Goal: Navigation & Orientation: Find specific page/section

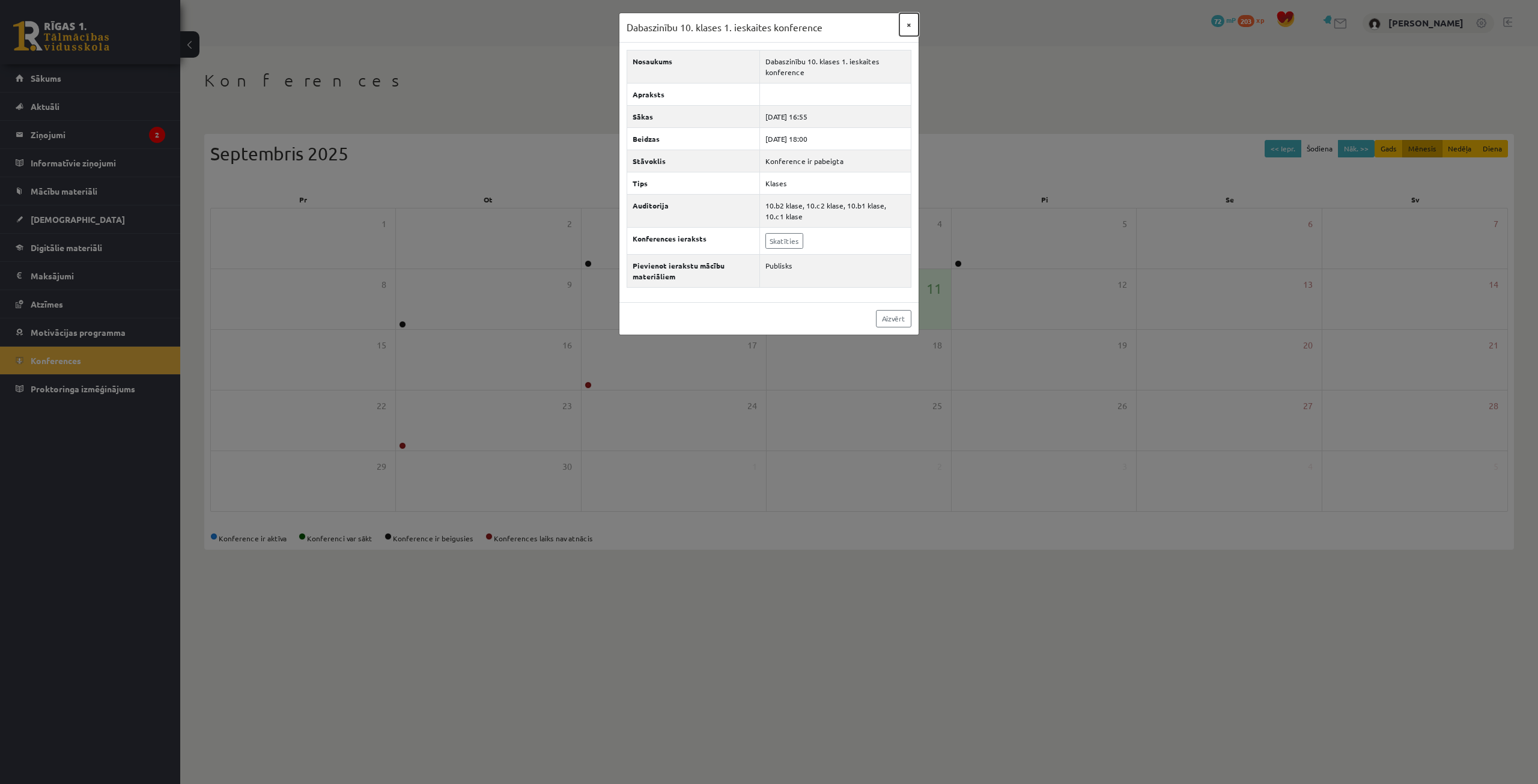
click at [910, 27] on button "×" at bounding box center [909, 25] width 19 height 23
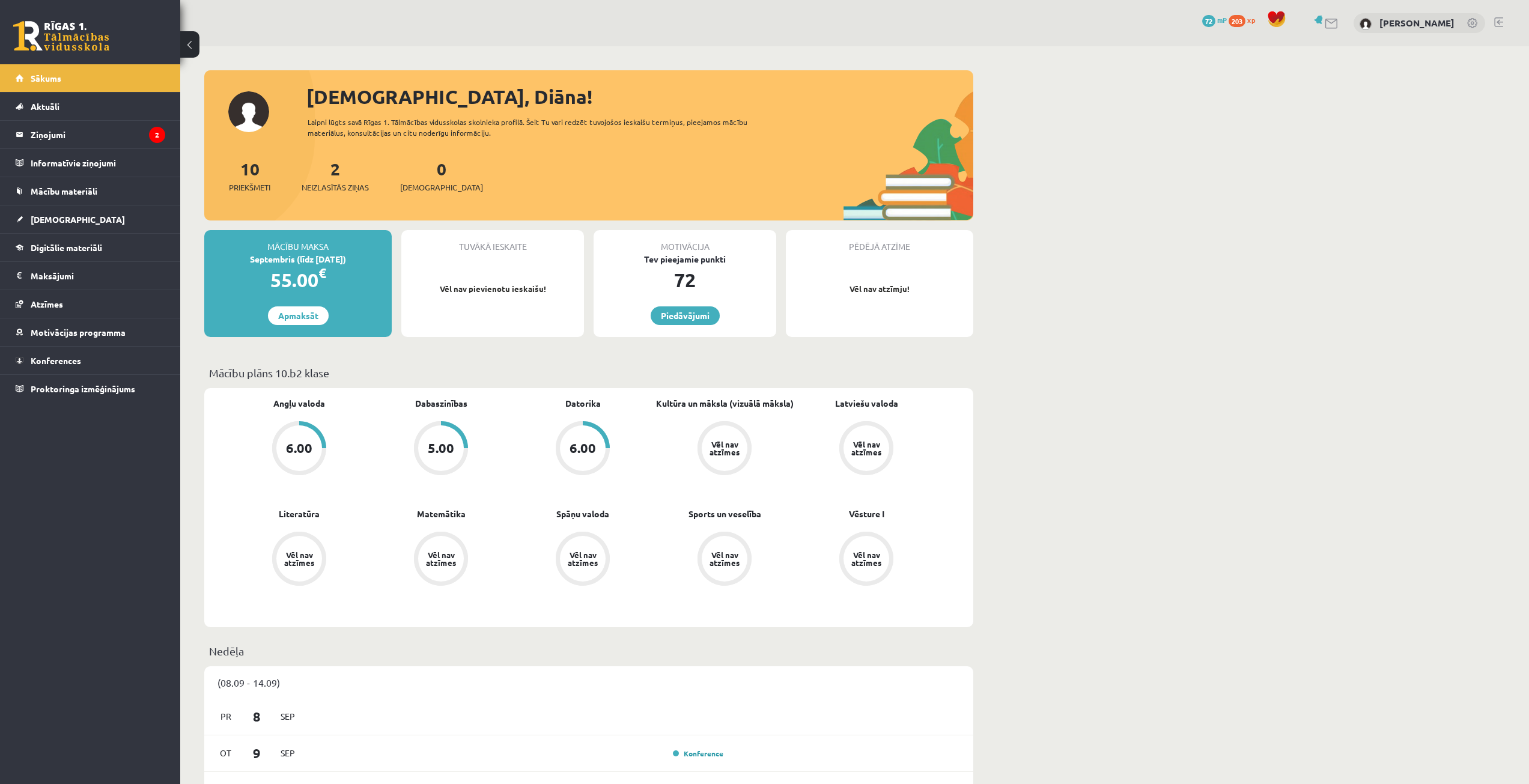
click at [1245, 18] on span "203" at bounding box center [1237, 21] width 17 height 12
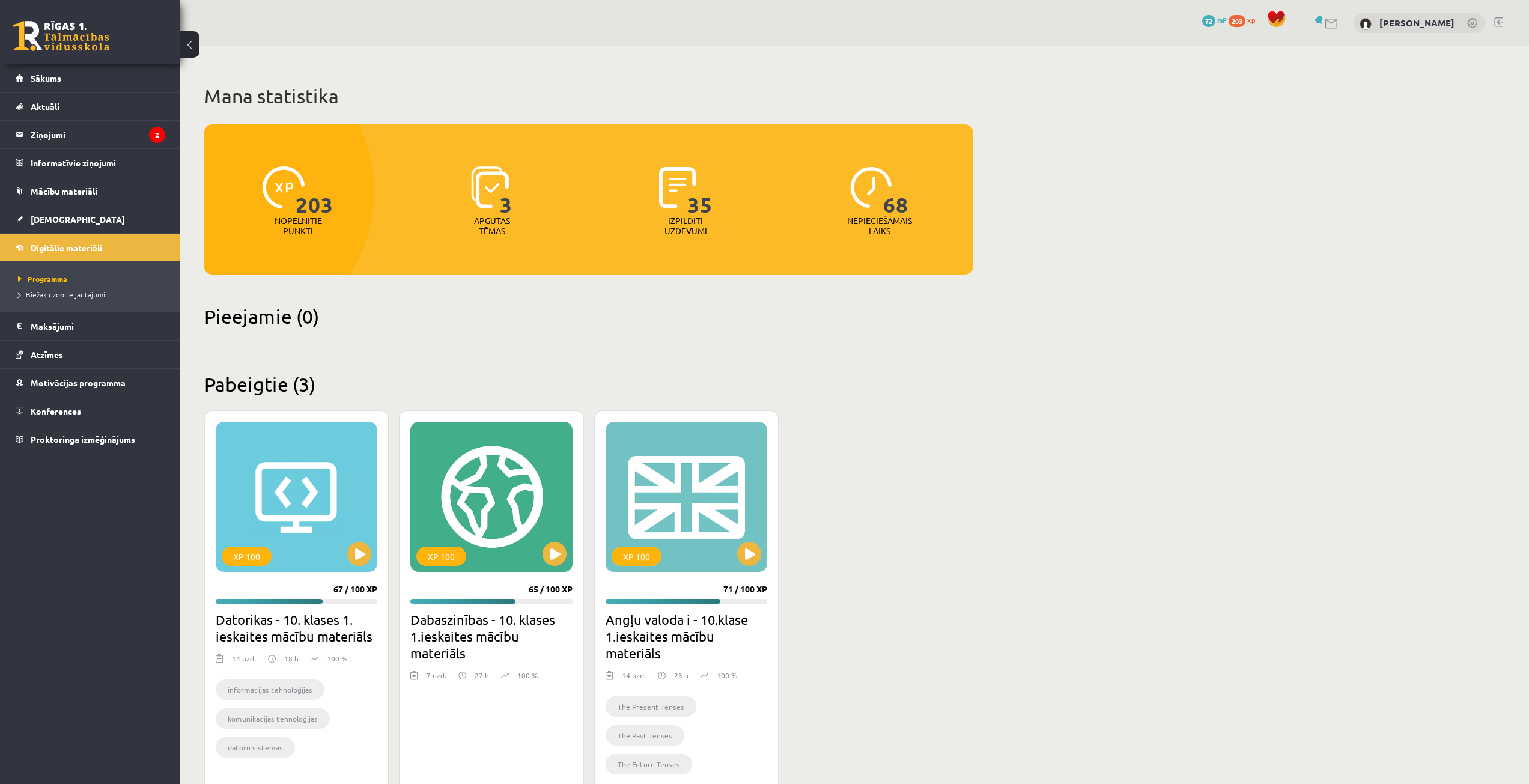
scroll to position [38, 0]
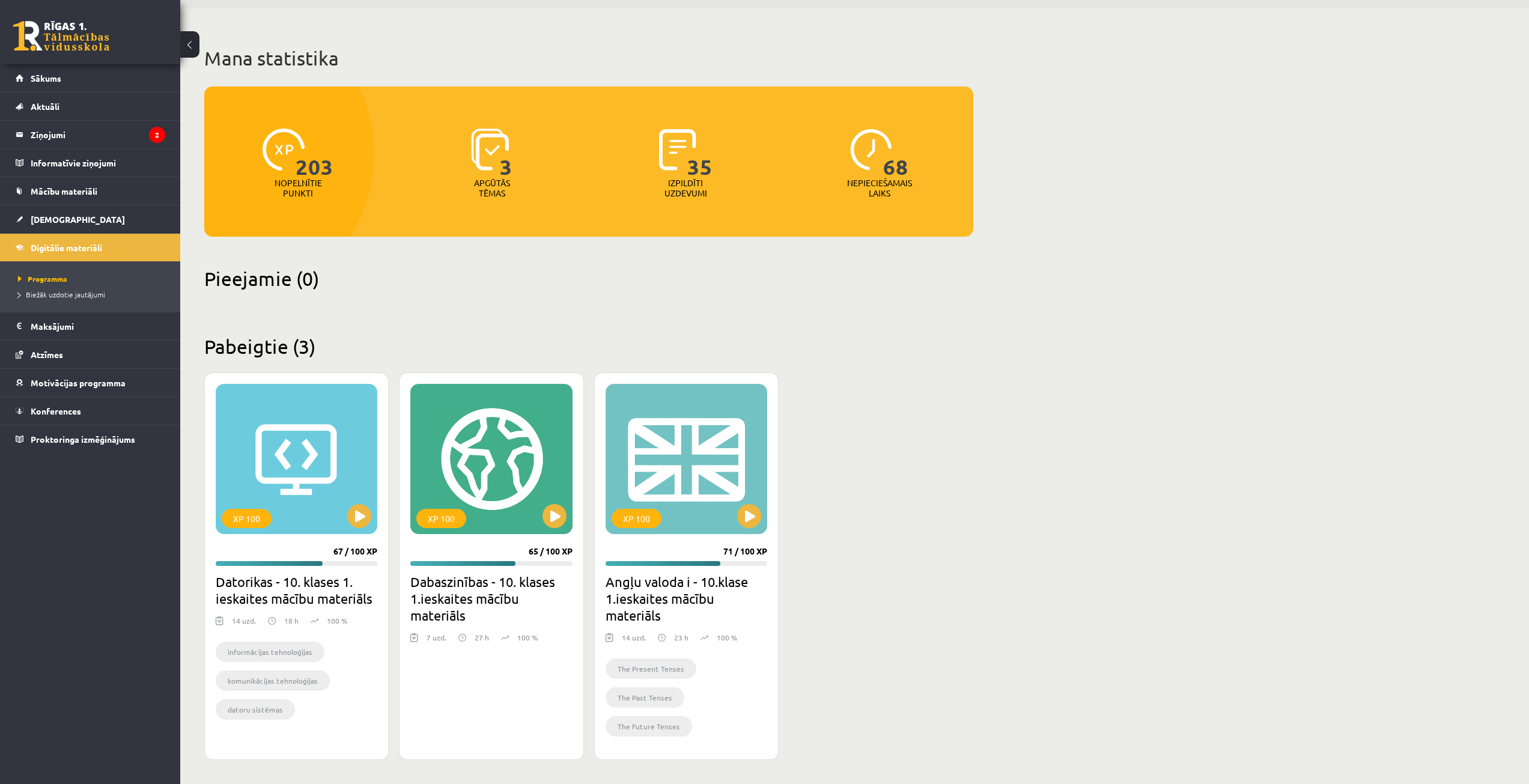
click at [304, 169] on span "203" at bounding box center [315, 153] width 38 height 49
click at [62, 72] on link "Sākums" at bounding box center [90, 78] width 150 height 28
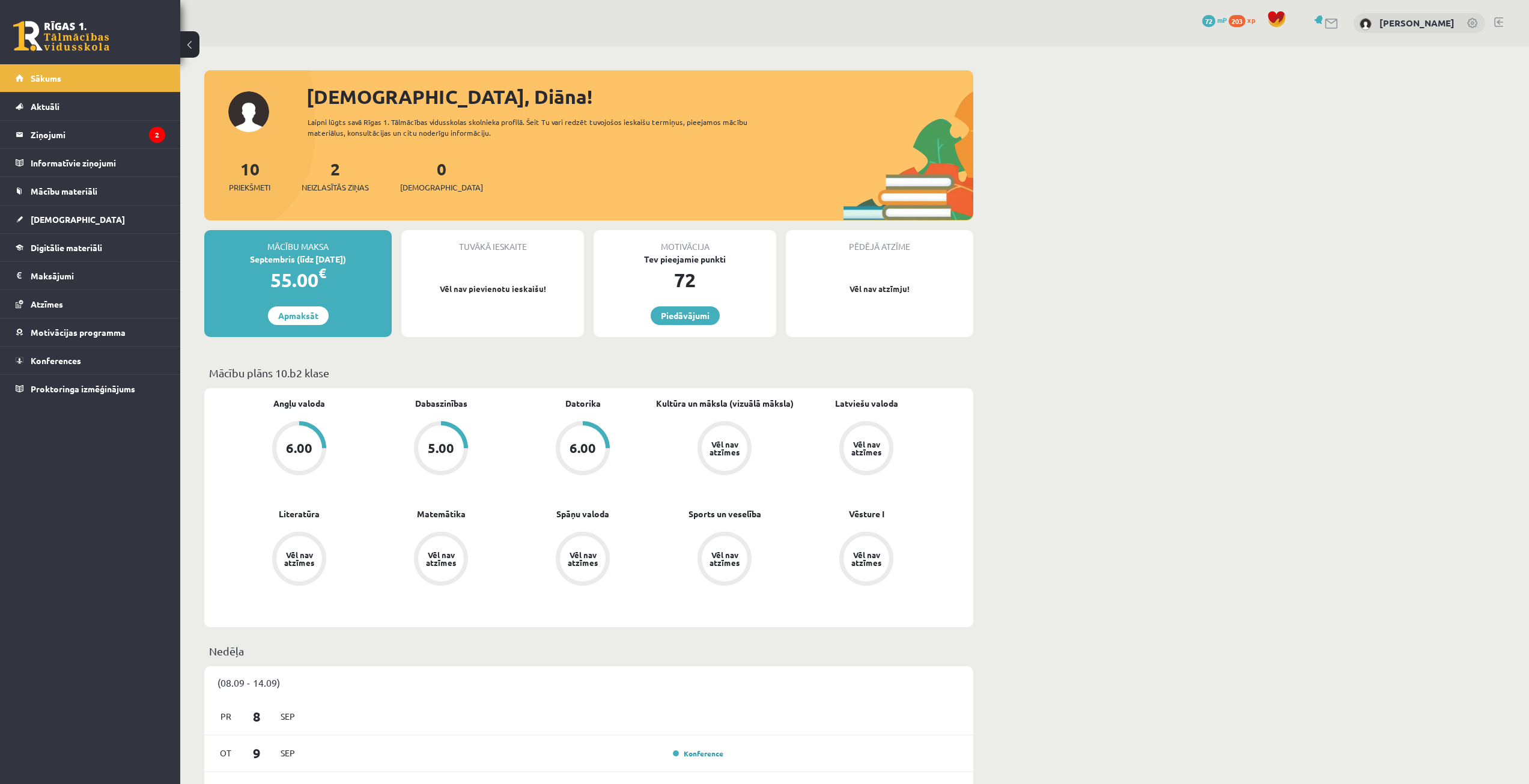
click at [691, 280] on div "72" at bounding box center [685, 280] width 183 height 29
click at [1215, 25] on span "72" at bounding box center [1209, 21] width 14 height 12
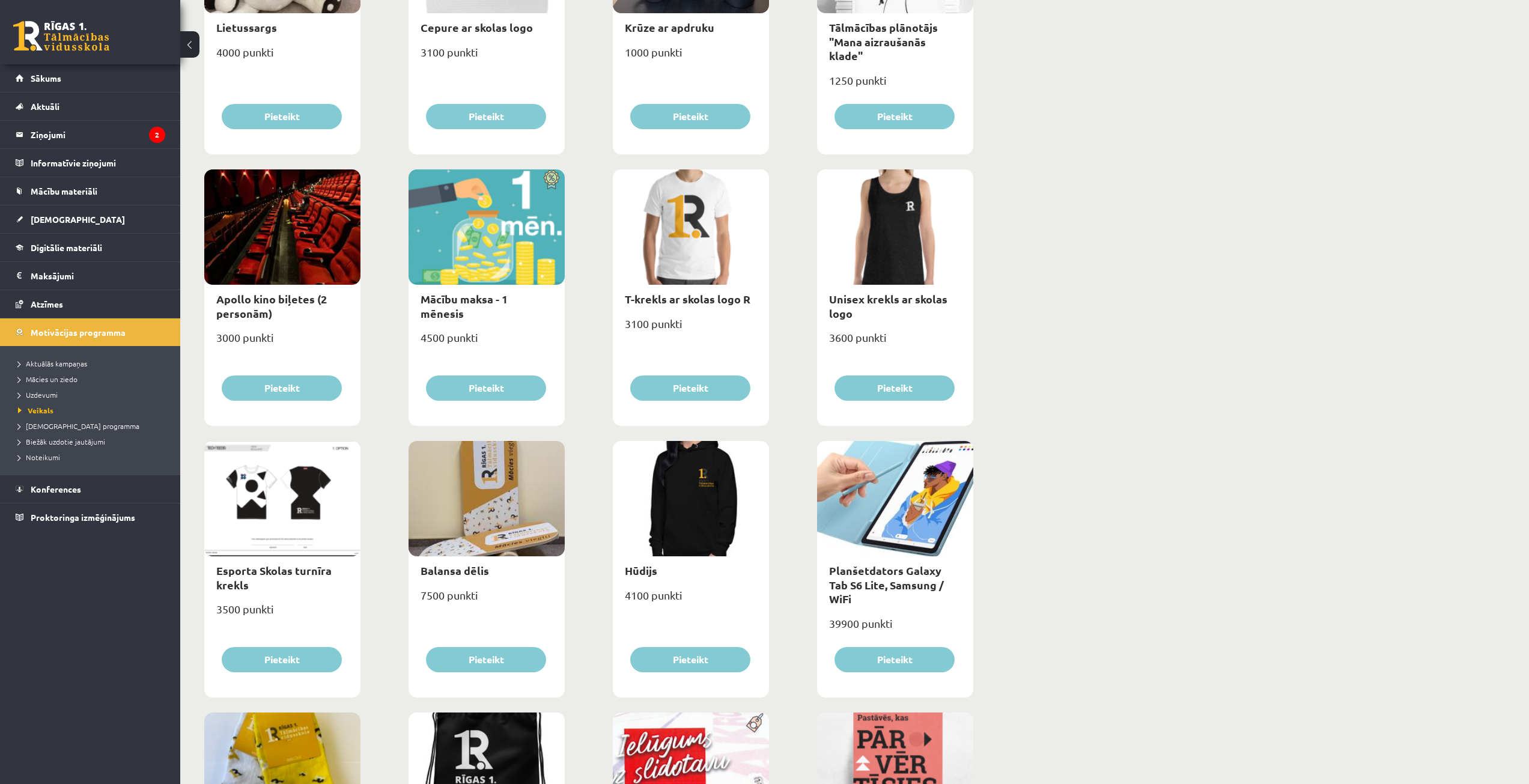
scroll to position [661, 0]
